Goal: Communication & Community: Connect with others

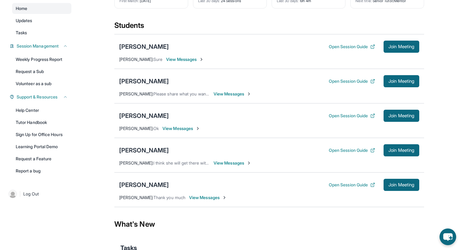
scroll to position [73, 0]
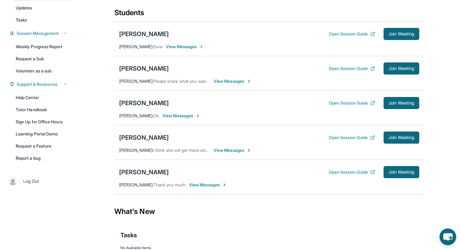
click at [177, 116] on span "View Messages" at bounding box center [181, 116] width 38 height 6
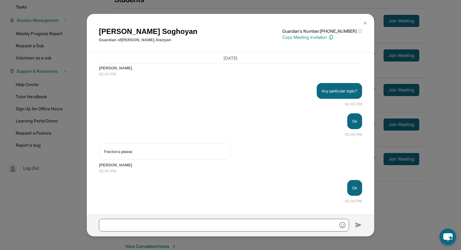
scroll to position [99, 0]
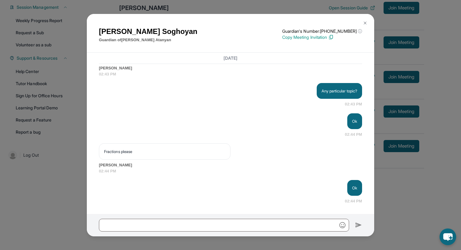
click at [392, 180] on div "[PERSON_NAME] Guardian of [PERSON_NAME] Guardian's Number: [PHONE_NUMBER] ⓘ Thi…" at bounding box center [230, 125] width 461 height 250
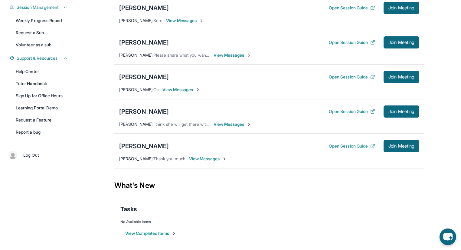
click at [235, 56] on span "View Messages" at bounding box center [233, 55] width 38 height 6
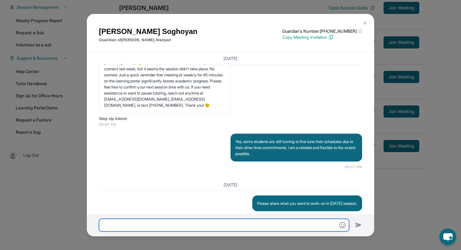
click at [198, 224] on input "text" at bounding box center [224, 224] width 250 height 13
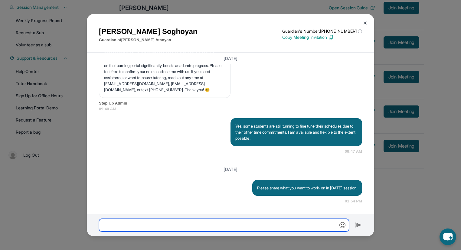
scroll to position [5655, 0]
type input "**********"
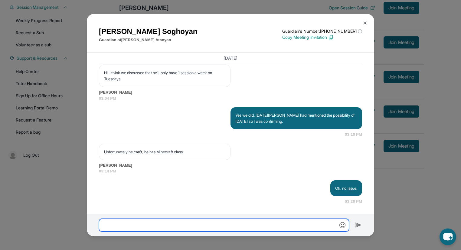
scroll to position [5831, 0]
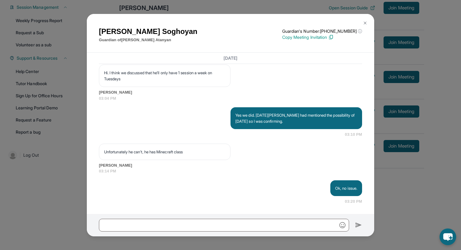
click at [365, 23] on img at bounding box center [365, 23] width 5 height 5
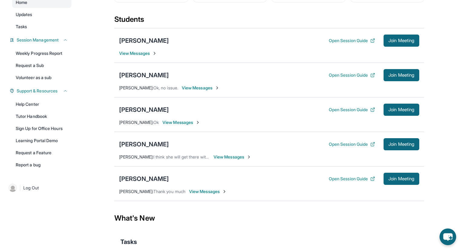
scroll to position [74, 0]
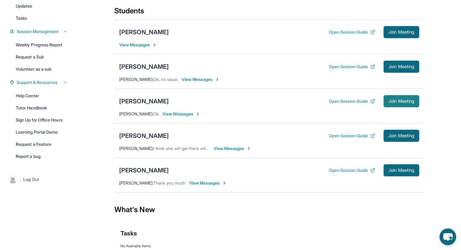
click at [413, 102] on span "Join Meeting" at bounding box center [401, 101] width 26 height 4
click at [392, 100] on span "Join Meeting" at bounding box center [401, 101] width 26 height 4
click at [395, 100] on span "Join Meeting" at bounding box center [401, 101] width 26 height 4
click at [174, 111] on span "View Messages" at bounding box center [181, 114] width 38 height 6
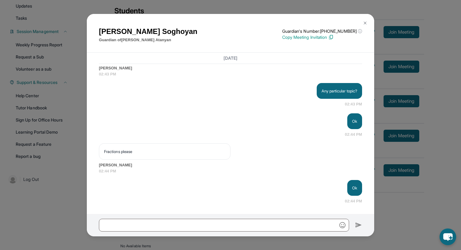
scroll to position [3455, 0]
click at [266, 5] on div "[PERSON_NAME] Guardian of [PERSON_NAME] Guardian's Number: [PHONE_NUMBER] ⓘ Thi…" at bounding box center [230, 125] width 461 height 250
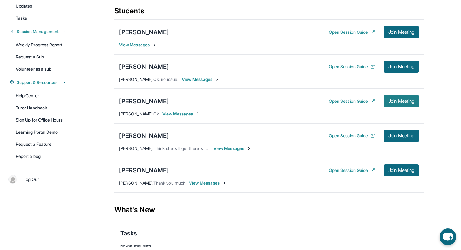
click at [398, 99] on span "Join Meeting" at bounding box center [401, 101] width 26 height 4
click at [173, 114] on span "View Messages" at bounding box center [181, 114] width 38 height 6
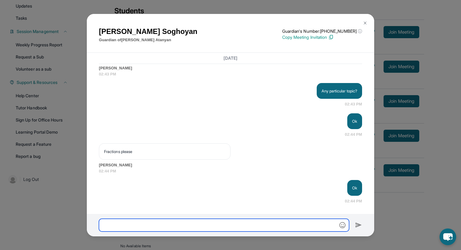
click at [171, 223] on input "text" at bounding box center [224, 224] width 250 height 13
type input "**********"
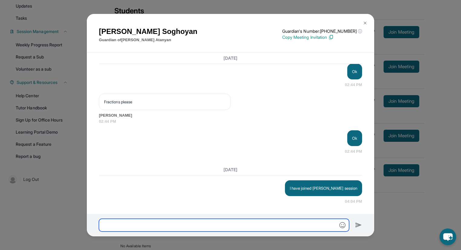
scroll to position [3504, 0]
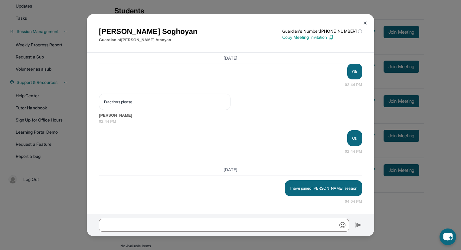
click at [364, 22] on img at bounding box center [365, 23] width 5 height 5
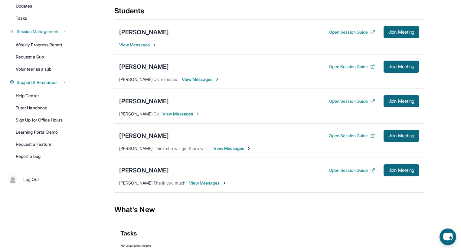
click at [172, 113] on span "View Messages" at bounding box center [181, 114] width 38 height 6
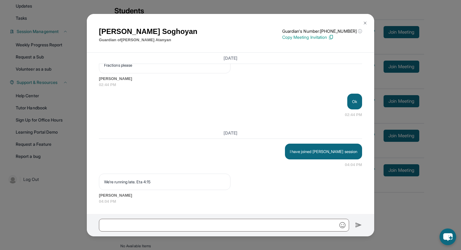
scroll to position [3541, 0]
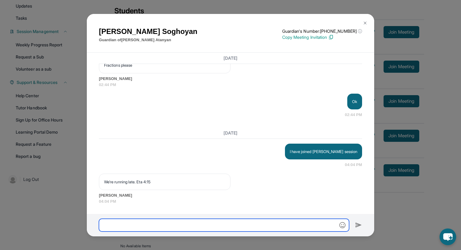
click at [129, 228] on input "text" at bounding box center [224, 224] width 250 height 13
type input "**"
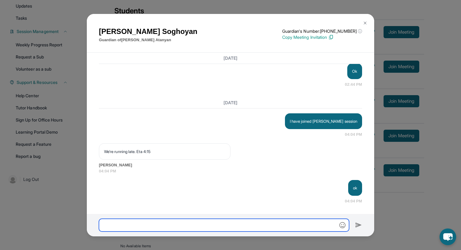
scroll to position [3571, 0]
